Goal: Task Accomplishment & Management: Use online tool/utility

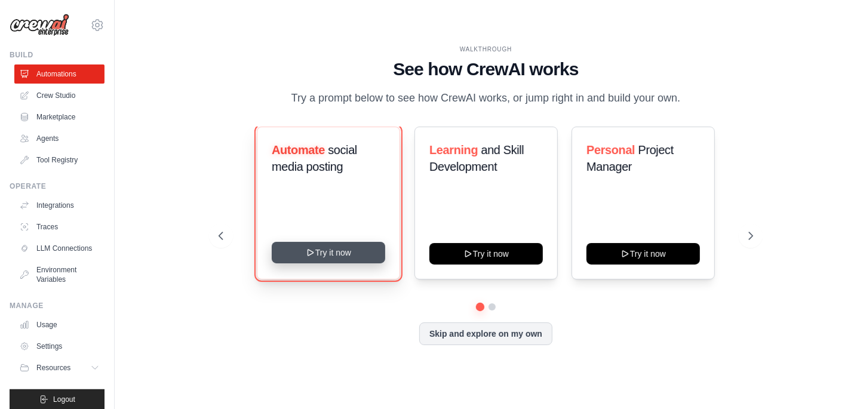
click at [312, 257] on icon at bounding box center [311, 253] width 10 height 10
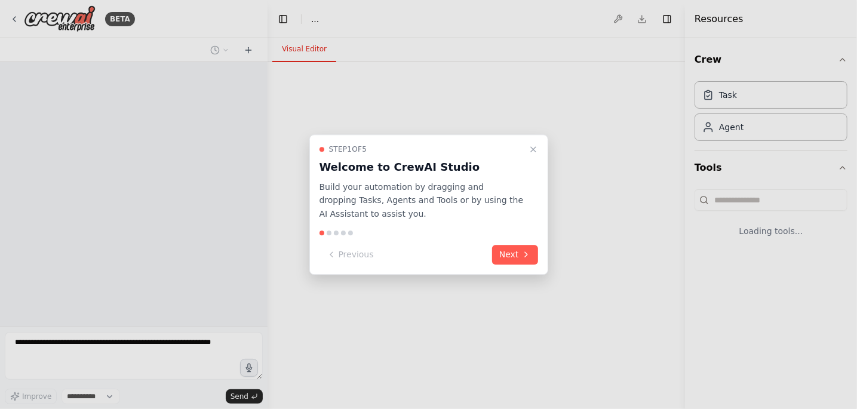
select select "****"
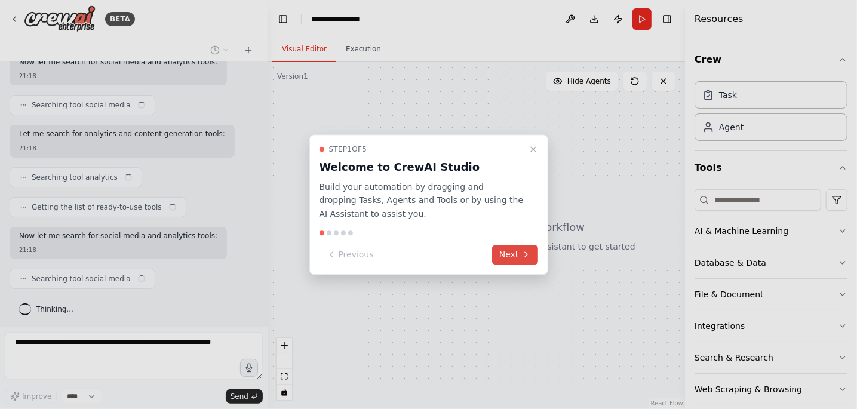
click at [500, 260] on button "Next" at bounding box center [515, 255] width 46 height 20
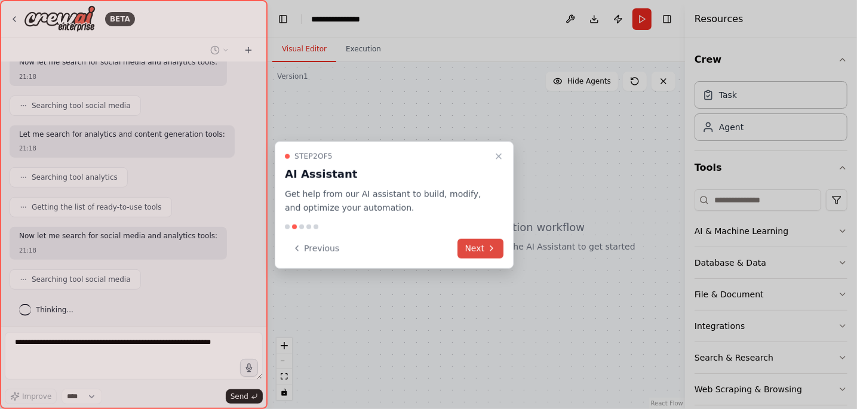
click at [501, 247] on button "Next" at bounding box center [481, 248] width 46 height 20
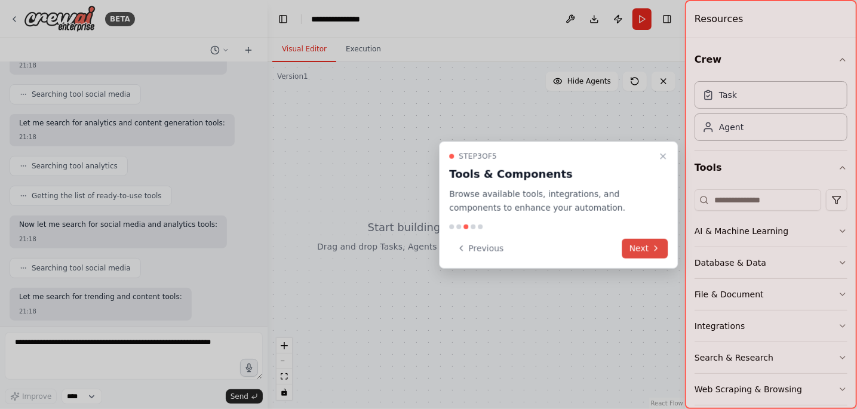
click at [636, 241] on button "Next" at bounding box center [645, 248] width 46 height 20
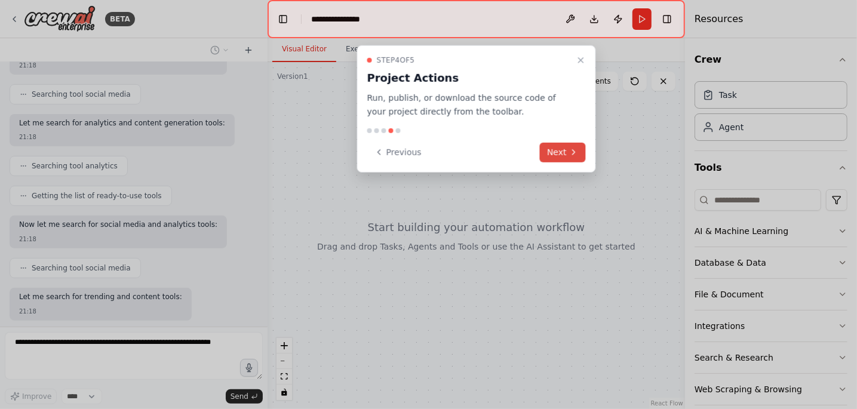
scroll to position [273, 0]
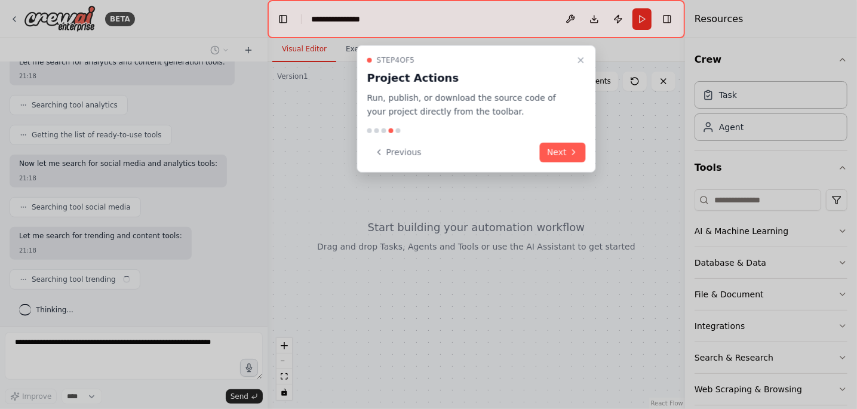
click at [540, 152] on div "Previous Next" at bounding box center [476, 152] width 219 height 20
click at [548, 155] on button "Next" at bounding box center [563, 152] width 46 height 20
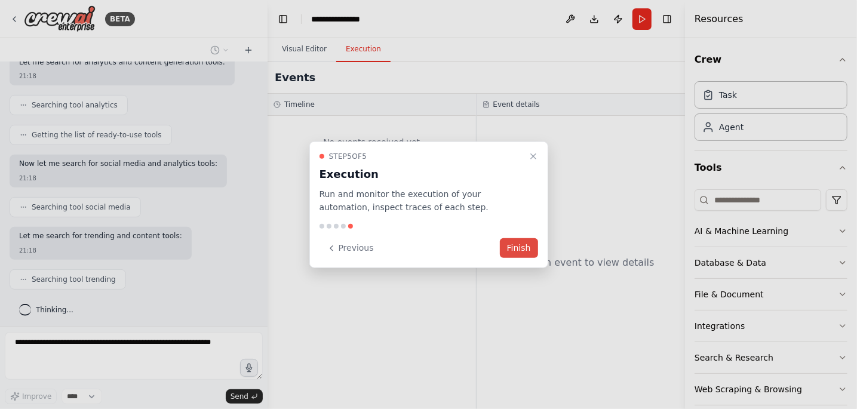
click at [521, 251] on button "Finish" at bounding box center [519, 248] width 38 height 20
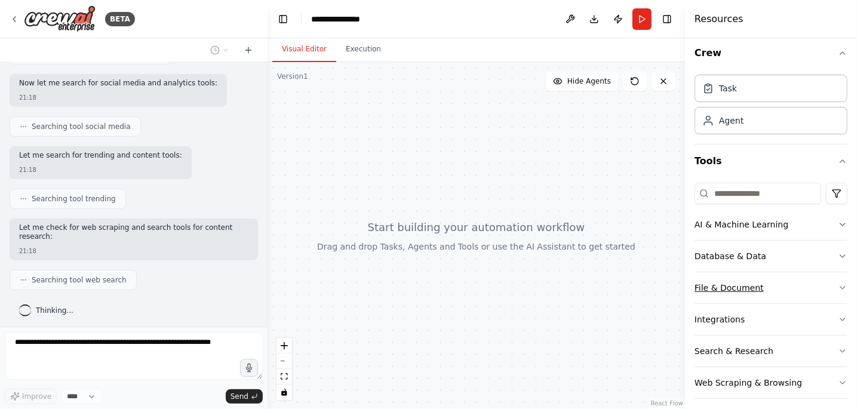
scroll to position [0, 0]
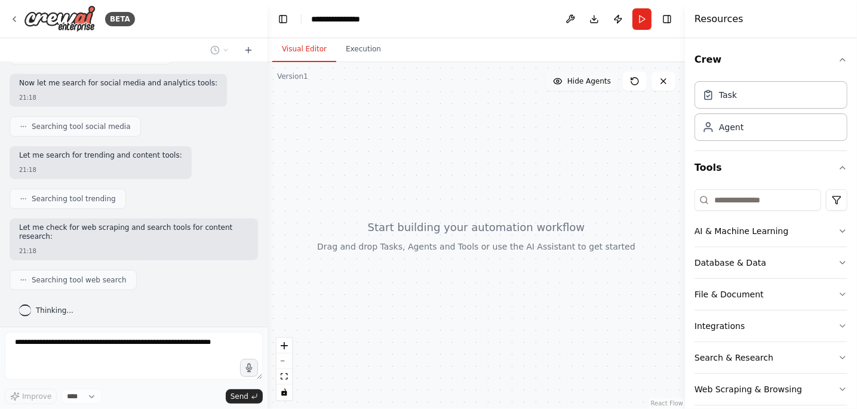
click at [579, 85] on span "Hide Agents" at bounding box center [589, 81] width 44 height 10
click at [579, 82] on span "Show Agents" at bounding box center [587, 81] width 47 height 10
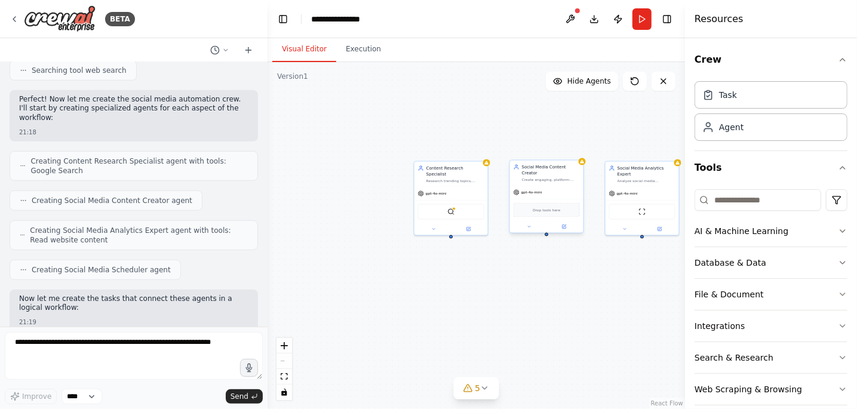
scroll to position [632, 0]
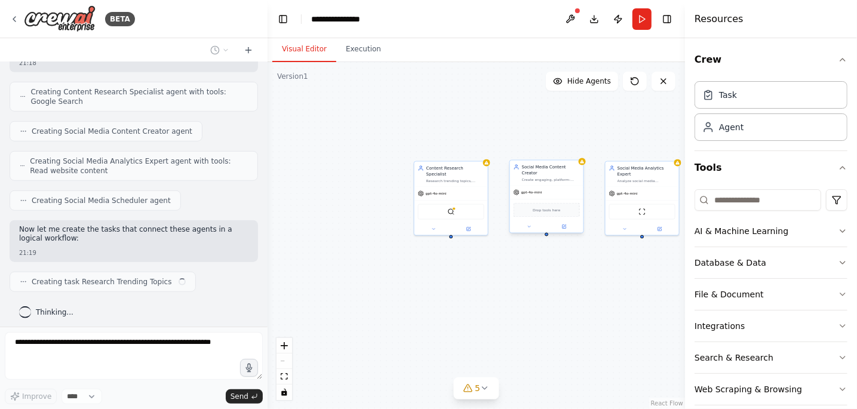
click at [542, 180] on div "Create engaging, platform-optimized social media content for {platforms} based …" at bounding box center [551, 179] width 58 height 5
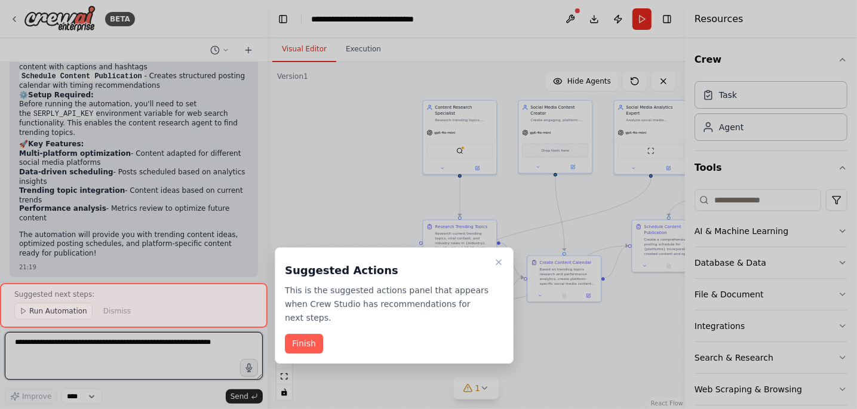
scroll to position [1208, 0]
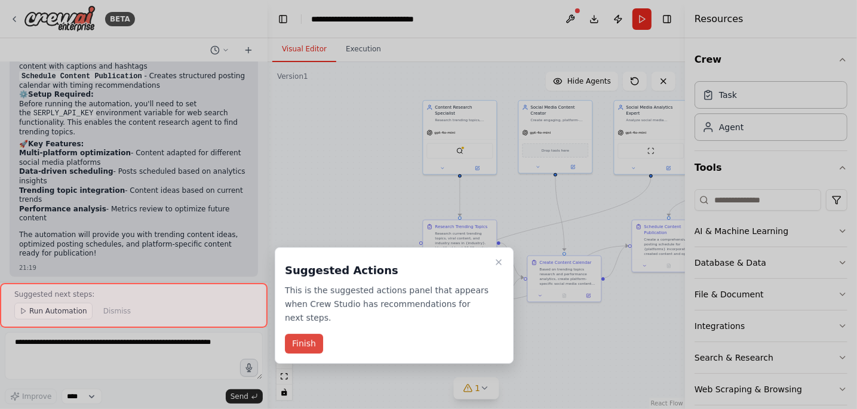
click at [311, 345] on button "Finish" at bounding box center [304, 344] width 38 height 20
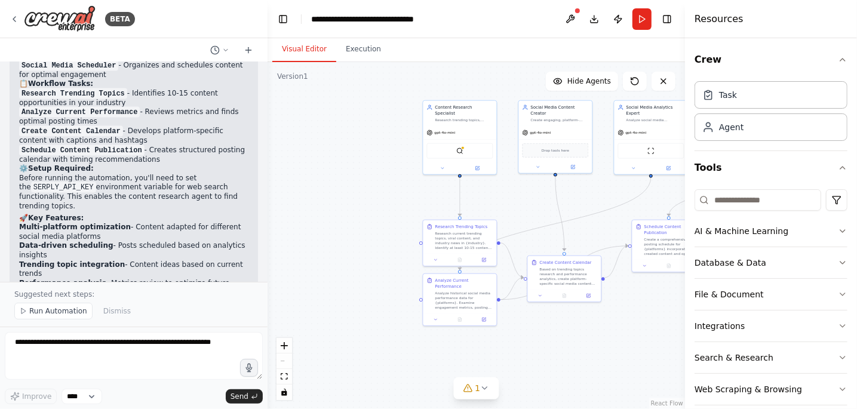
scroll to position [1015, 0]
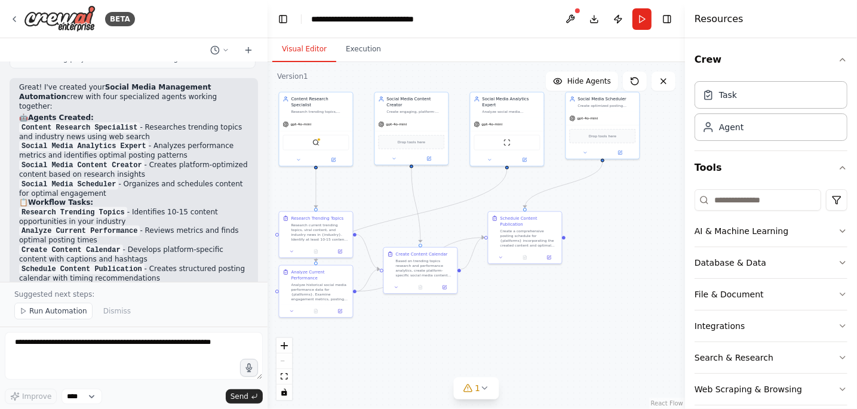
drag, startPoint x: 517, startPoint y: 194, endPoint x: 401, endPoint y: 191, distance: 115.9
click at [379, 186] on div ".deletable-edge-delete-btn { width: 20px; height: 20px; border: 0px solid #ffff…" at bounding box center [476, 235] width 417 height 347
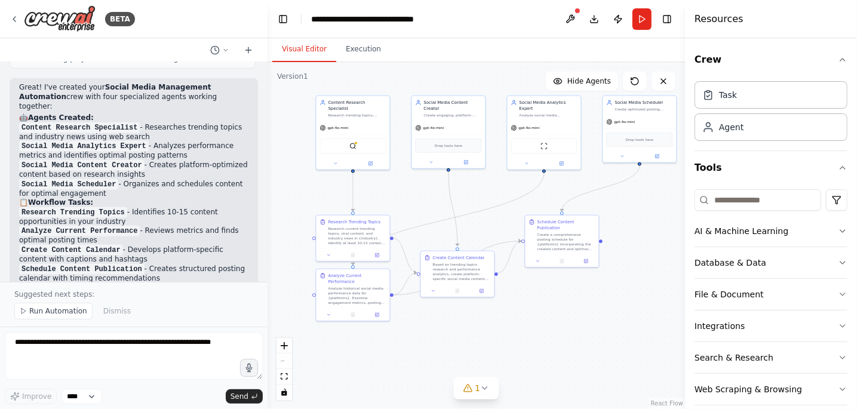
drag, startPoint x: 386, startPoint y: 188, endPoint x: 431, endPoint y: 195, distance: 45.3
click at [431, 195] on div ".deletable-edge-delete-btn { width: 20px; height: 20px; border: 0px solid #ffff…" at bounding box center [476, 235] width 417 height 347
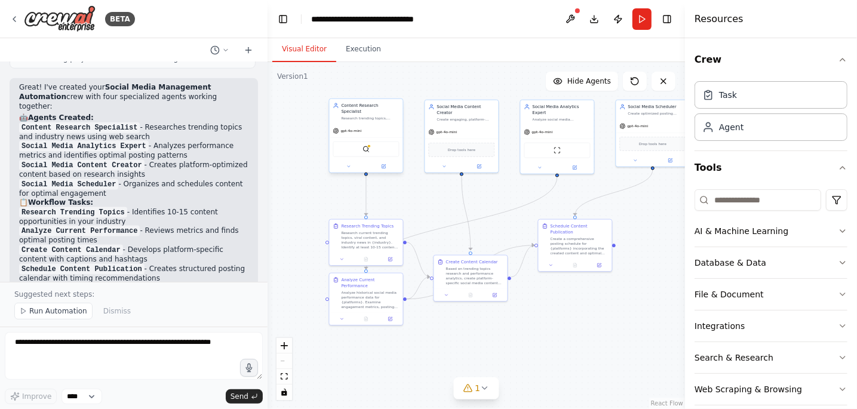
click at [384, 124] on div "gpt-4o-mini" at bounding box center [366, 130] width 73 height 13
click at [383, 164] on icon at bounding box center [384, 165] width 3 height 3
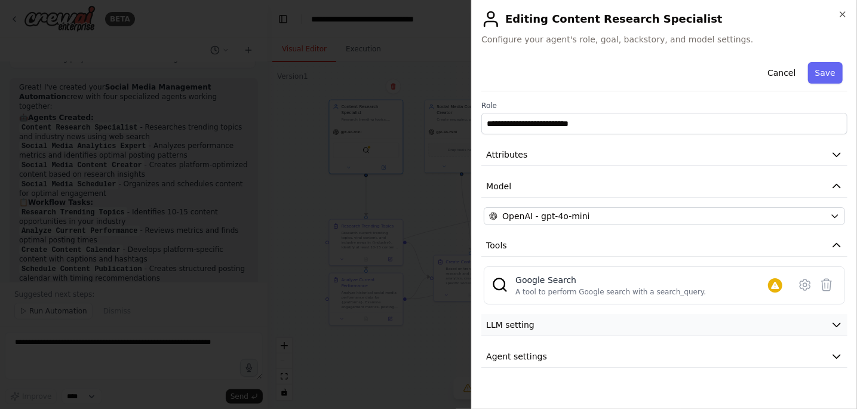
click at [570, 318] on button "LLM setting" at bounding box center [664, 325] width 366 height 22
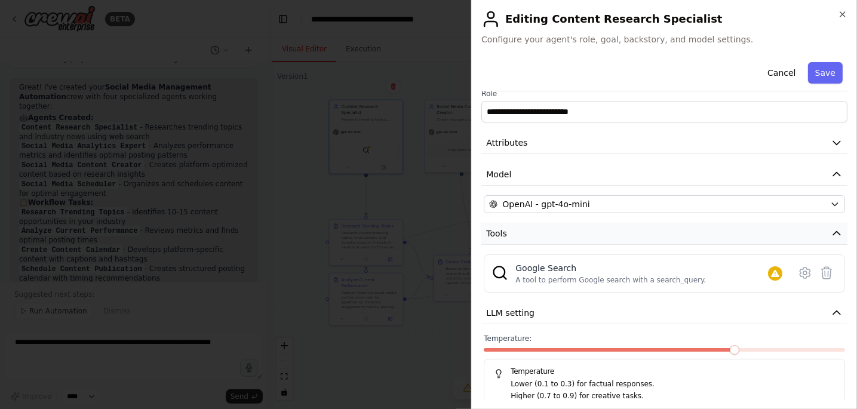
scroll to position [0, 0]
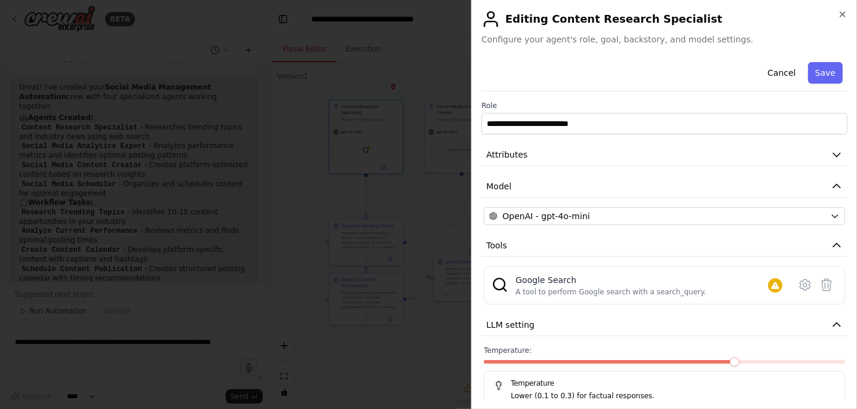
click at [416, 183] on div at bounding box center [428, 204] width 857 height 409
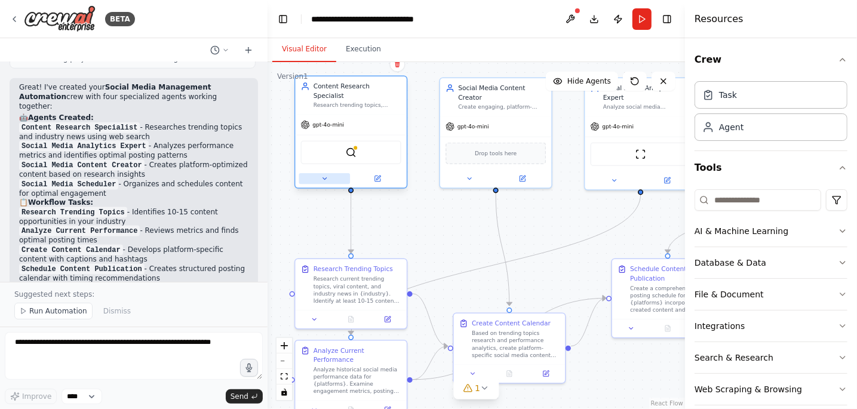
click at [327, 175] on icon at bounding box center [324, 178] width 7 height 7
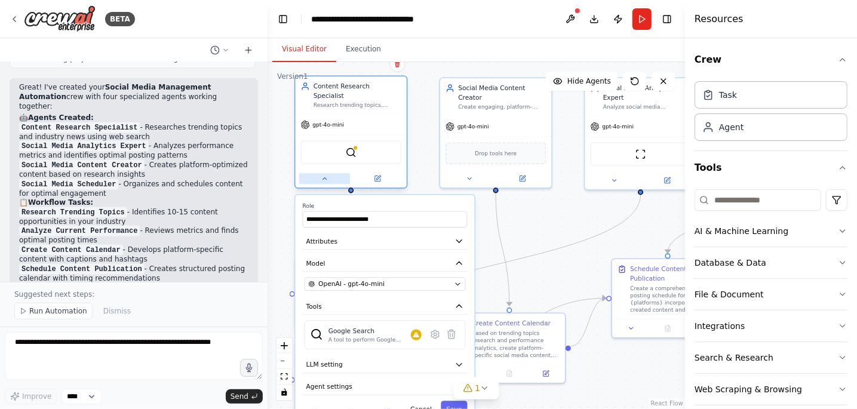
click at [327, 175] on icon at bounding box center [324, 178] width 7 height 7
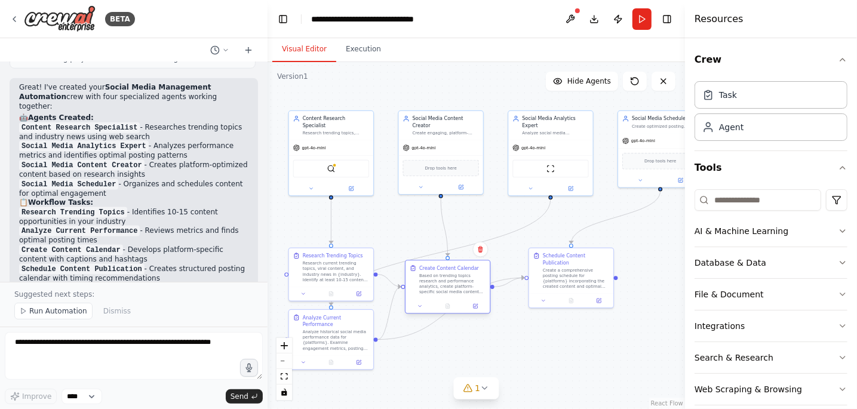
drag, startPoint x: 470, startPoint y: 316, endPoint x: 469, endPoint y: 292, distance: 23.9
click at [469, 292] on div "Based on trending topics research and performance analytics, create platform-sp…" at bounding box center [452, 284] width 66 height 22
click at [458, 286] on div "Based on trending topics research and performance analytics, create platform-sp…" at bounding box center [452, 284] width 66 height 22
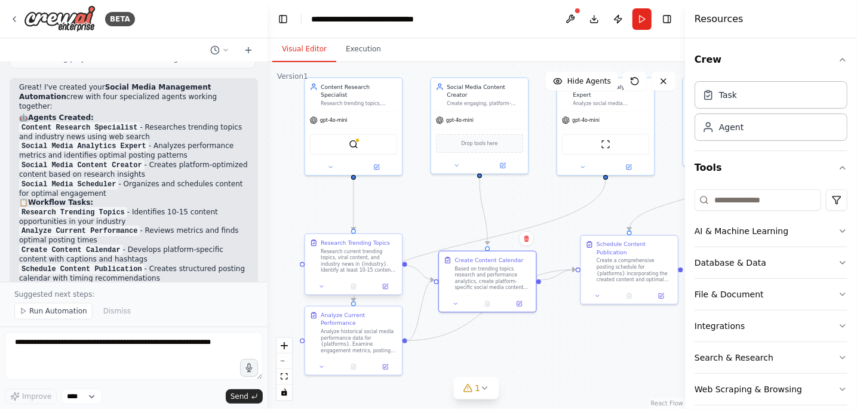
click at [346, 263] on div "Research current trending topics, viral content, and industry news in {industry…" at bounding box center [359, 260] width 76 height 25
click at [361, 338] on div "Analyze historical social media performance data for {platforms}. Examine engag…" at bounding box center [359, 339] width 76 height 25
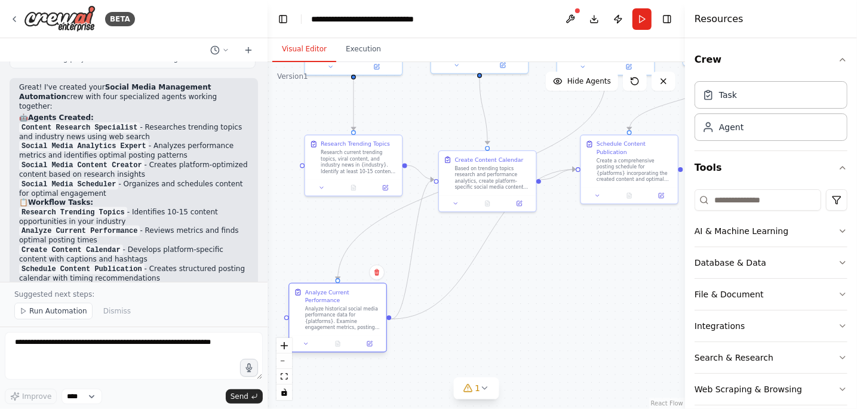
drag, startPoint x: 366, startPoint y: 332, endPoint x: 355, endPoint y: 307, distance: 27.1
click at [354, 307] on div "Analyze historical social media performance data for {platforms}. Examine engag…" at bounding box center [343, 318] width 76 height 25
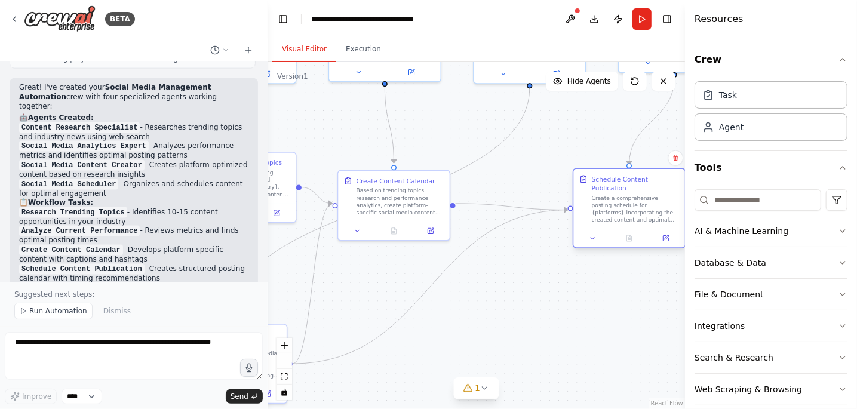
drag, startPoint x: 564, startPoint y: 193, endPoint x: 634, endPoint y: 208, distance: 72.0
click at [634, 208] on div "Create a comprehensive posting schedule for {platforms} incorporating the creat…" at bounding box center [636, 209] width 88 height 29
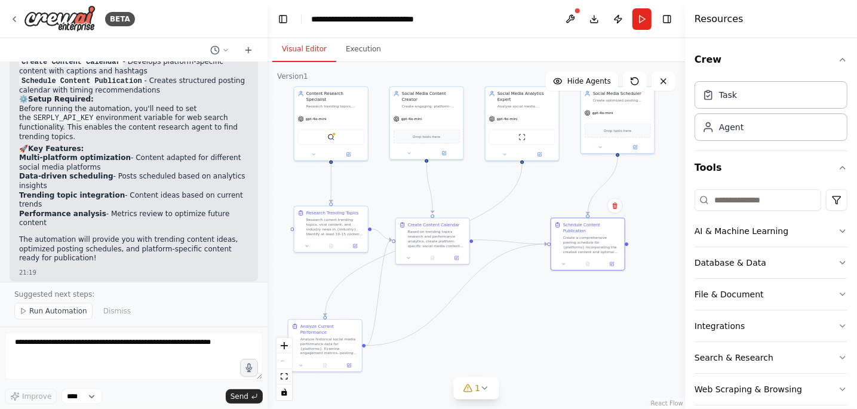
scroll to position [1208, 0]
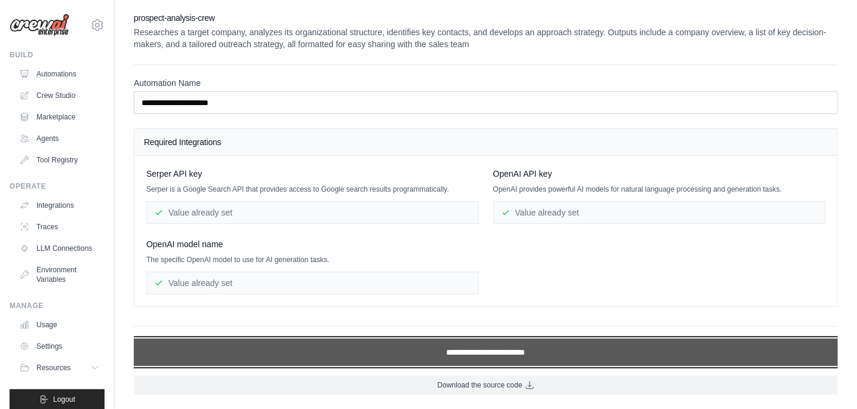
click at [465, 357] on input "**********" at bounding box center [486, 352] width 704 height 27
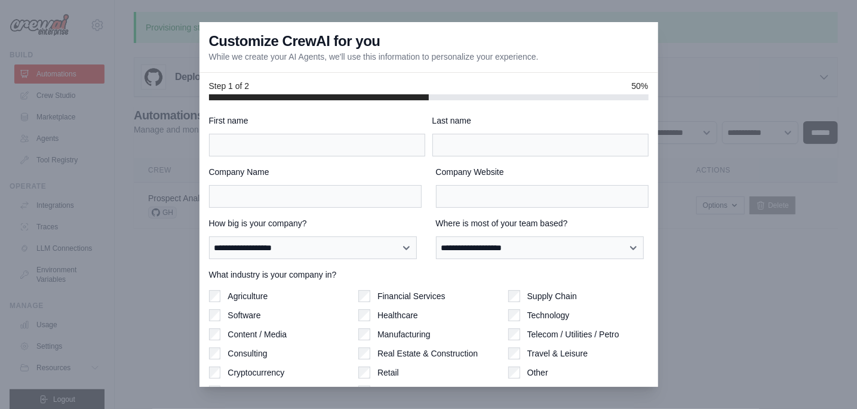
click at [695, 281] on div at bounding box center [428, 204] width 857 height 409
click at [667, 53] on div at bounding box center [428, 204] width 857 height 409
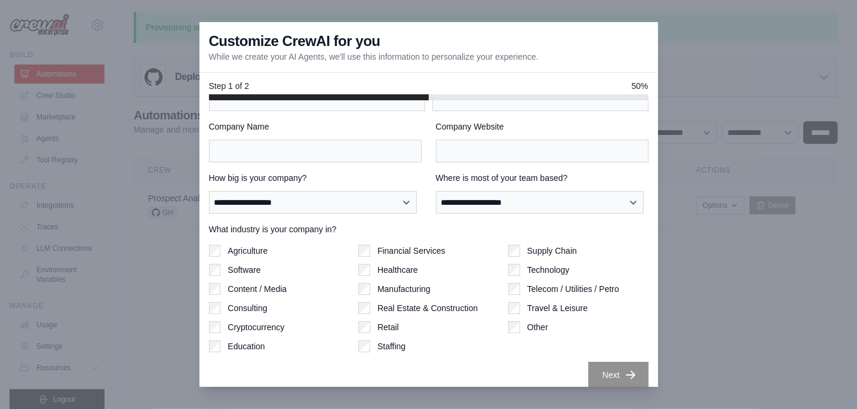
scroll to position [55, 0]
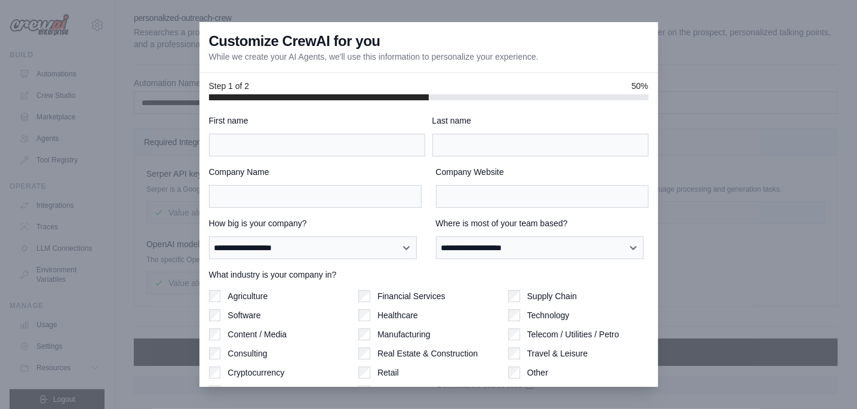
click at [753, 81] on div at bounding box center [428, 204] width 857 height 409
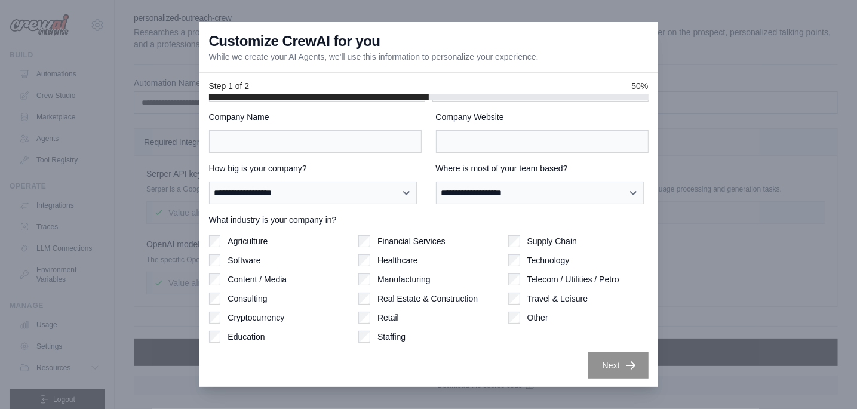
click at [693, 197] on div at bounding box center [428, 204] width 857 height 409
